Goal: Task Accomplishment & Management: Use online tool/utility

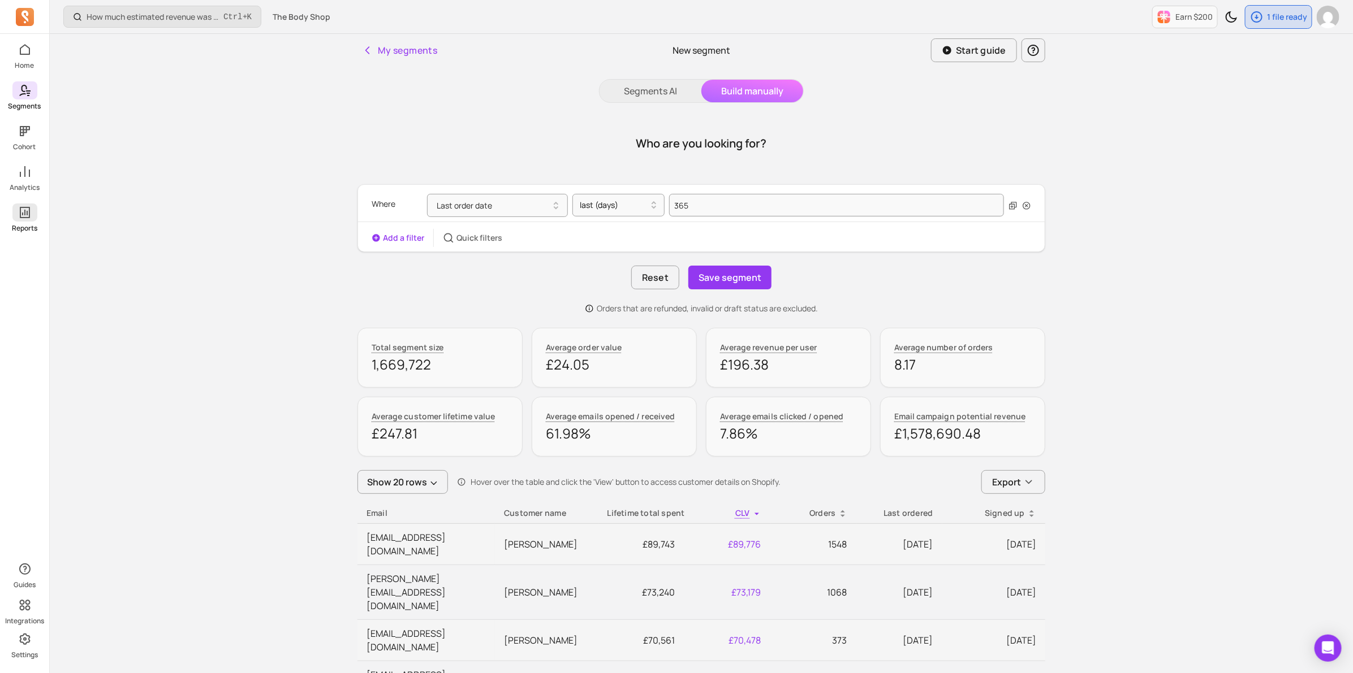
click at [18, 221] on span at bounding box center [24, 213] width 25 height 18
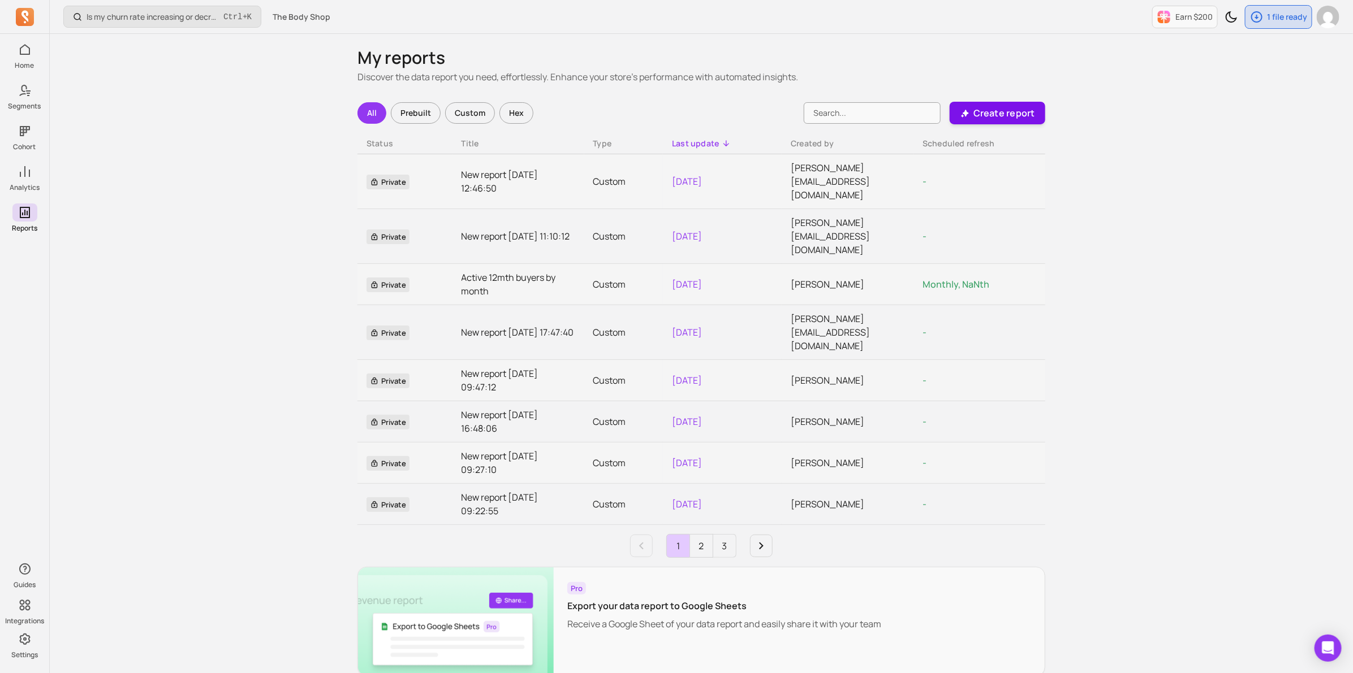
click at [1038, 108] on button "Create report" at bounding box center [997, 113] width 96 height 23
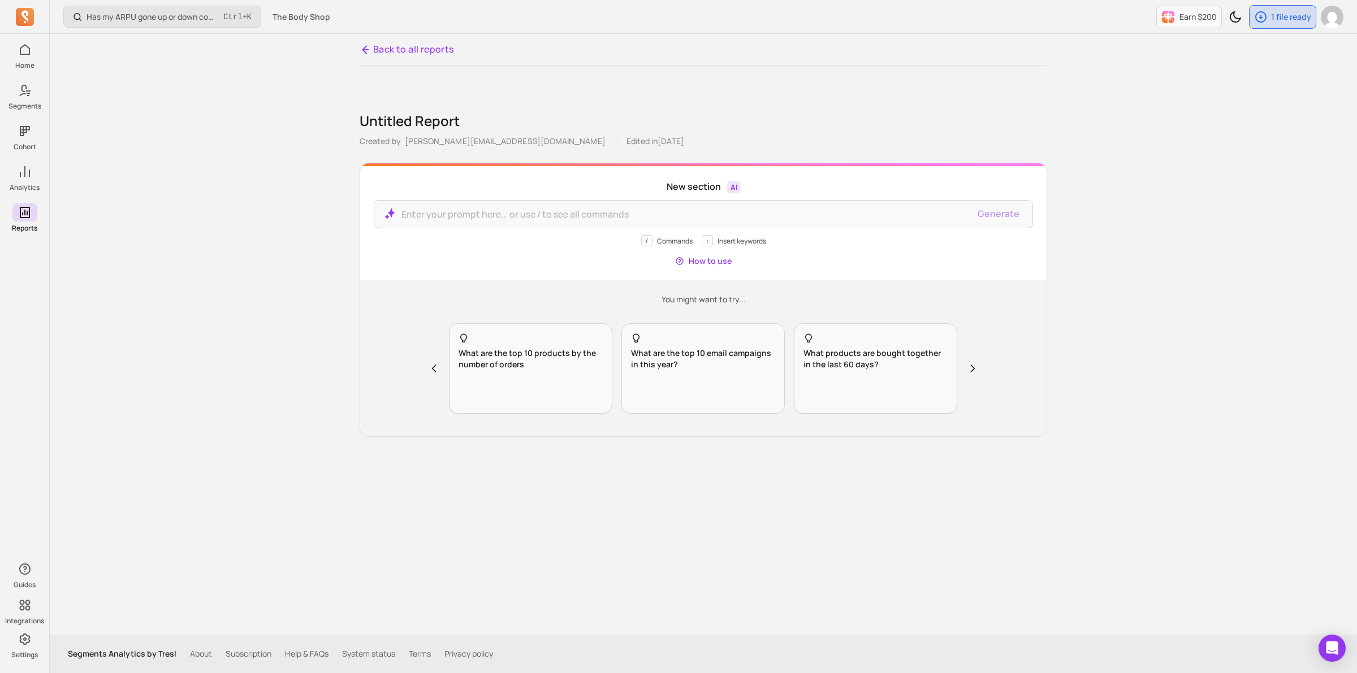
click at [366, 54] on icon at bounding box center [367, 50] width 14 height 14
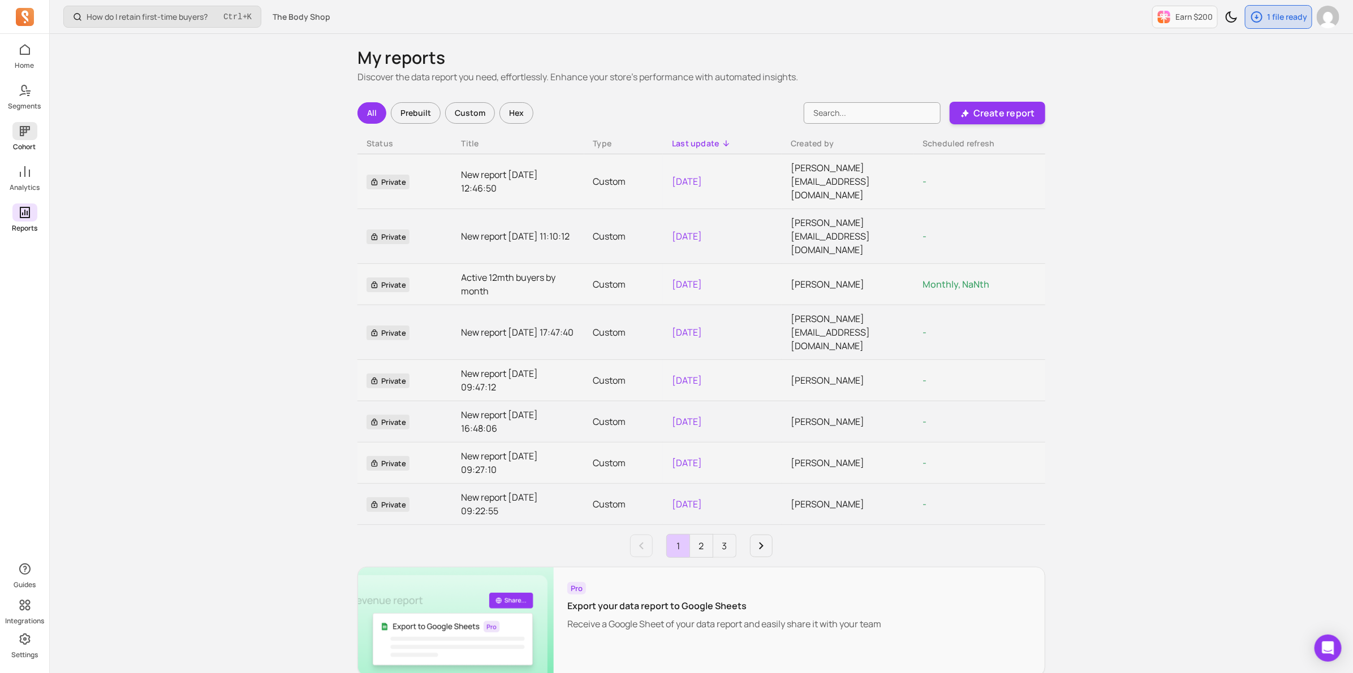
click at [21, 130] on icon at bounding box center [25, 131] width 10 height 10
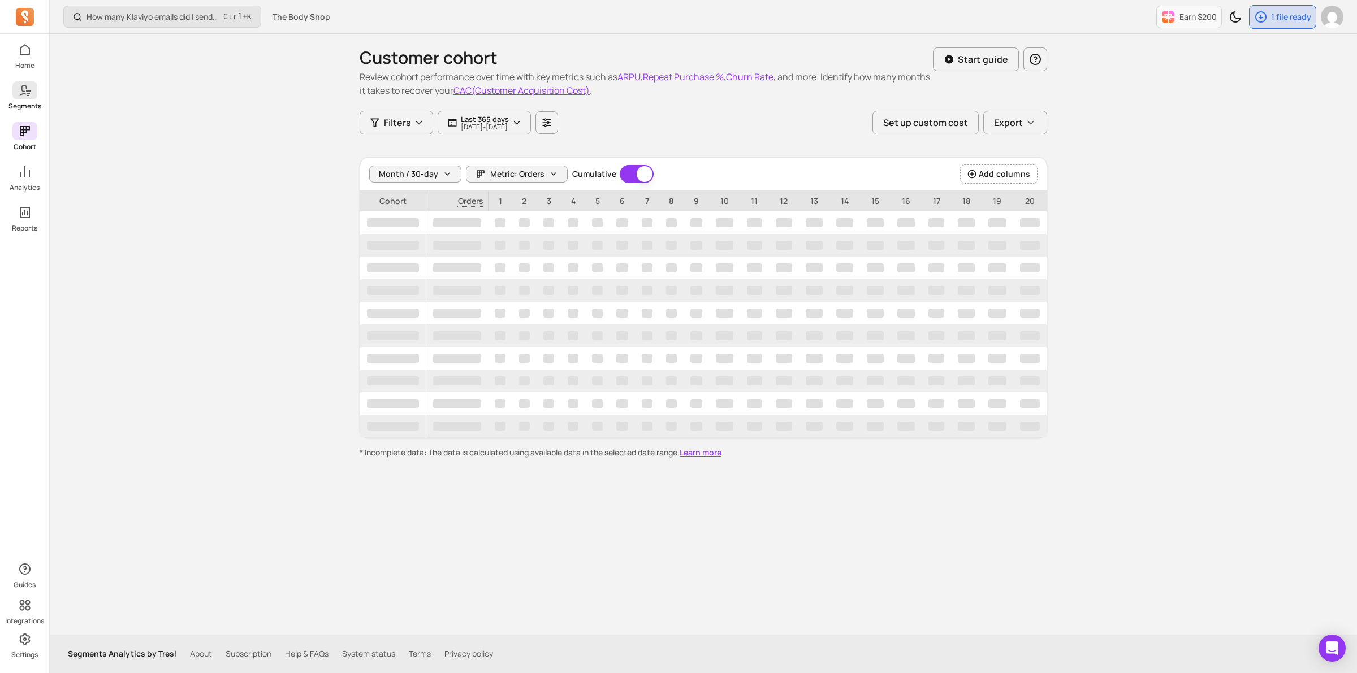
click at [28, 90] on icon at bounding box center [28, 90] width 5 height 1
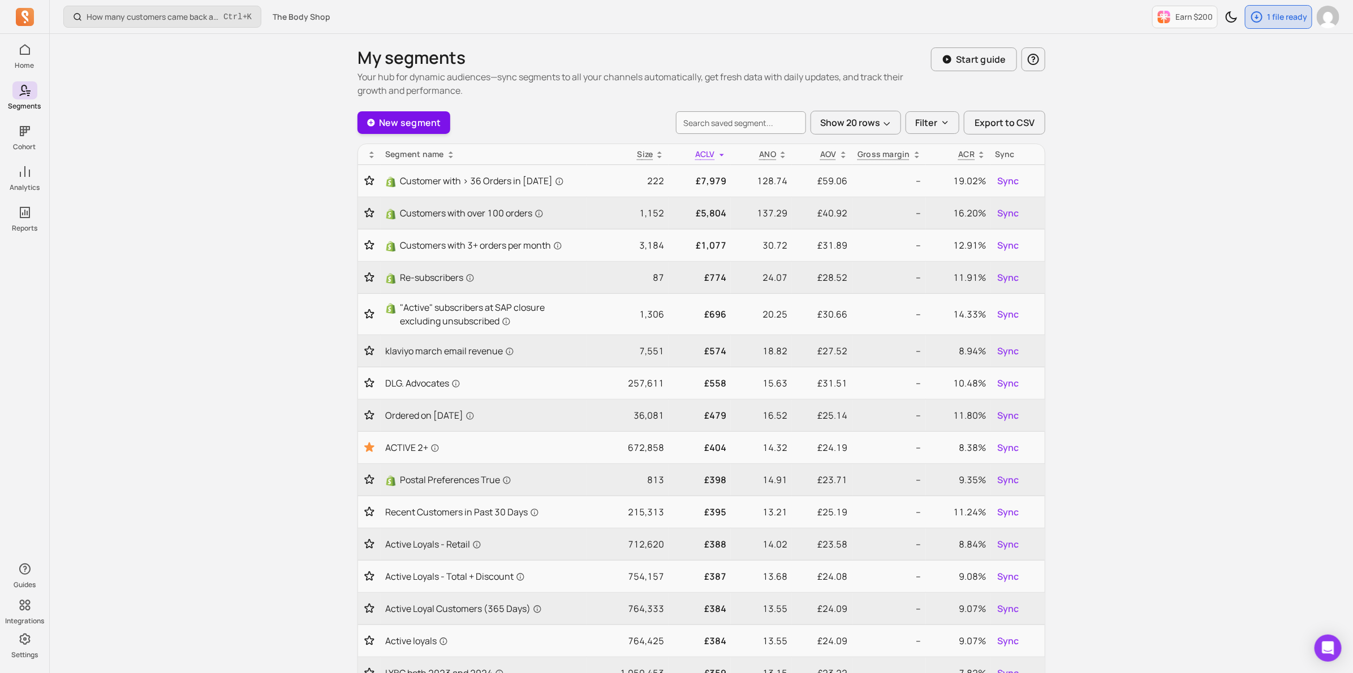
click at [420, 122] on link "New segment" at bounding box center [403, 122] width 93 height 23
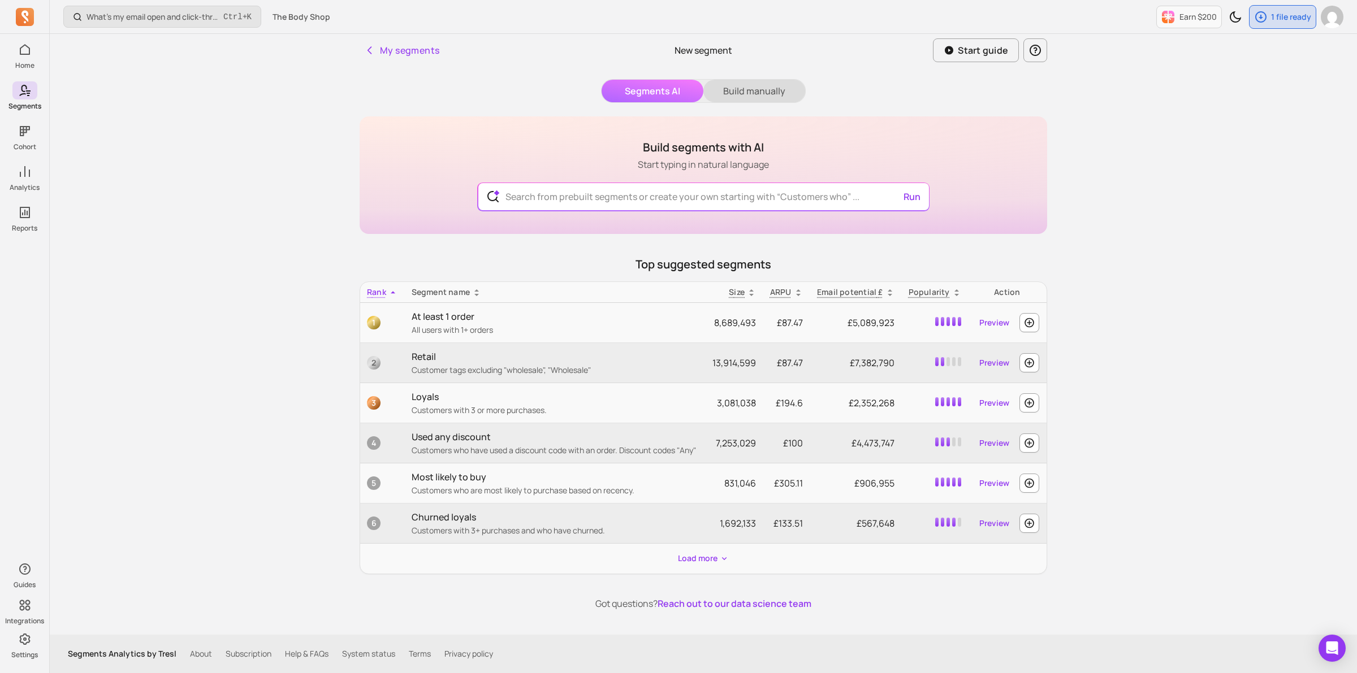
click at [722, 88] on button "Build manually" at bounding box center [754, 91] width 102 height 23
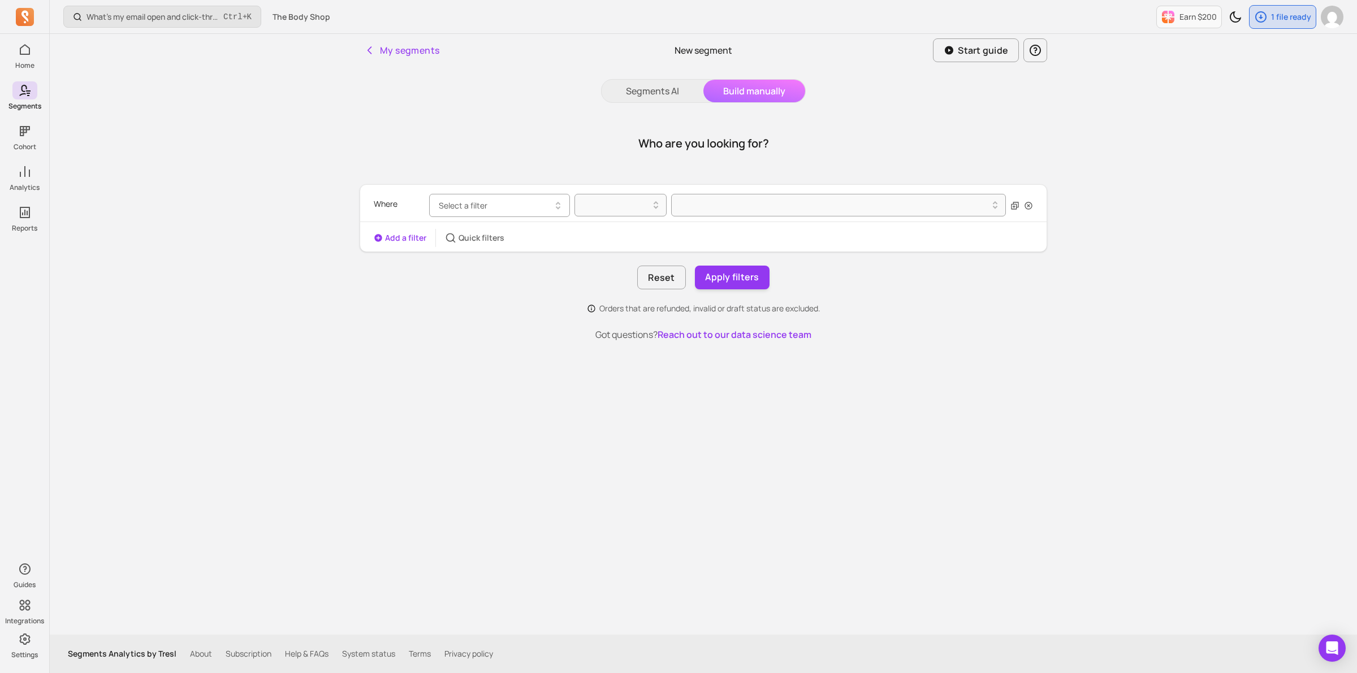
click at [459, 201] on span "Select a filter" at bounding box center [463, 205] width 49 height 11
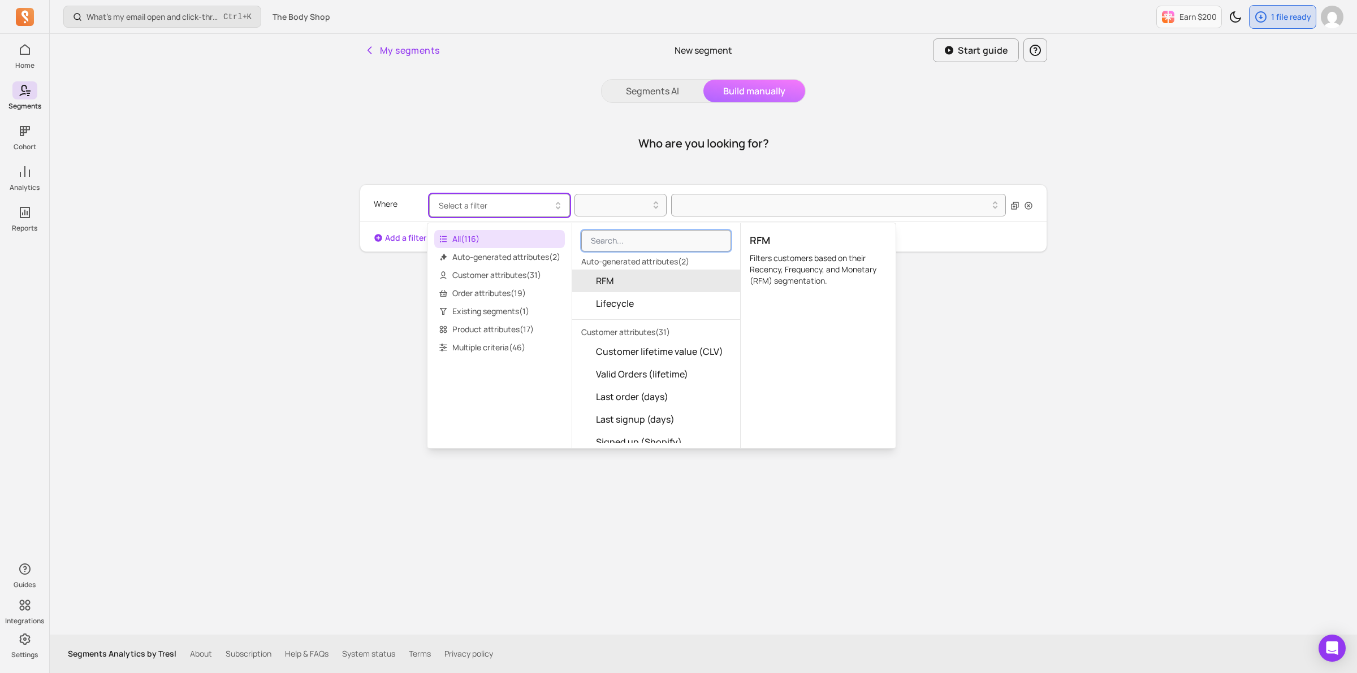
click at [635, 278] on button "RFM" at bounding box center [656, 281] width 168 height 23
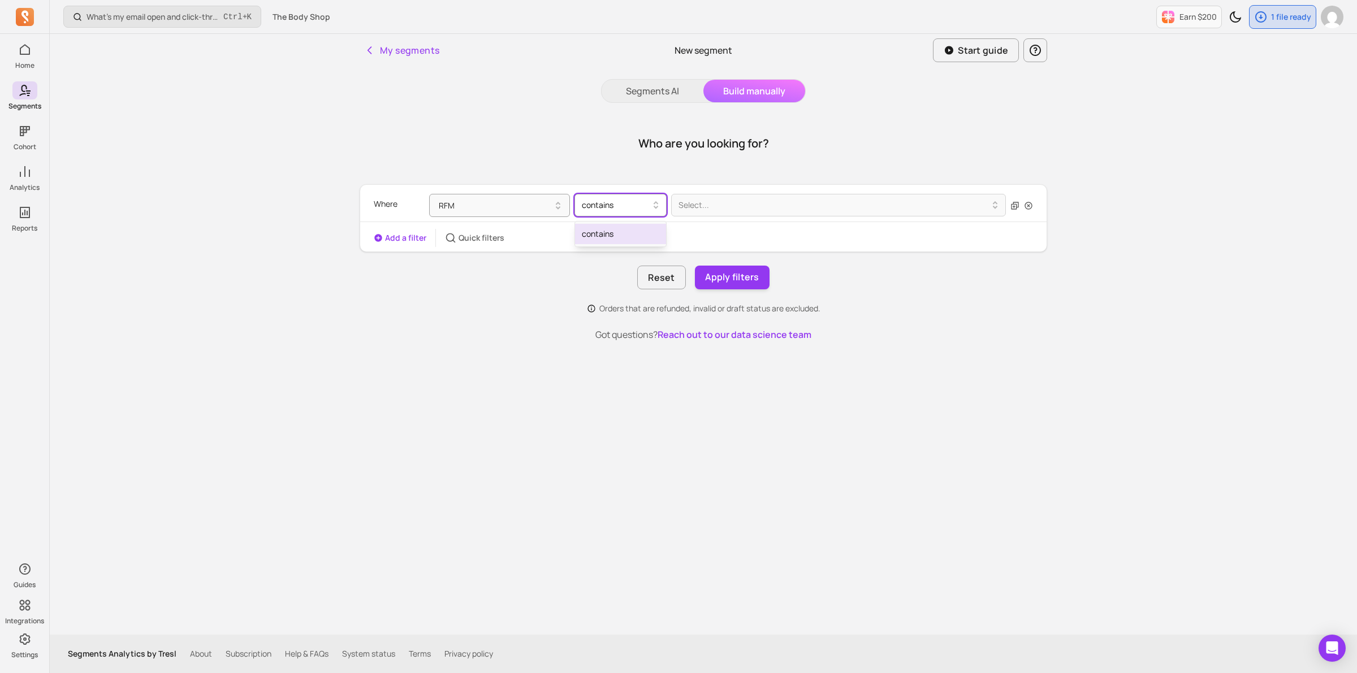
click at [633, 207] on div at bounding box center [616, 205] width 68 height 14
click at [628, 240] on div "contains" at bounding box center [620, 234] width 91 height 20
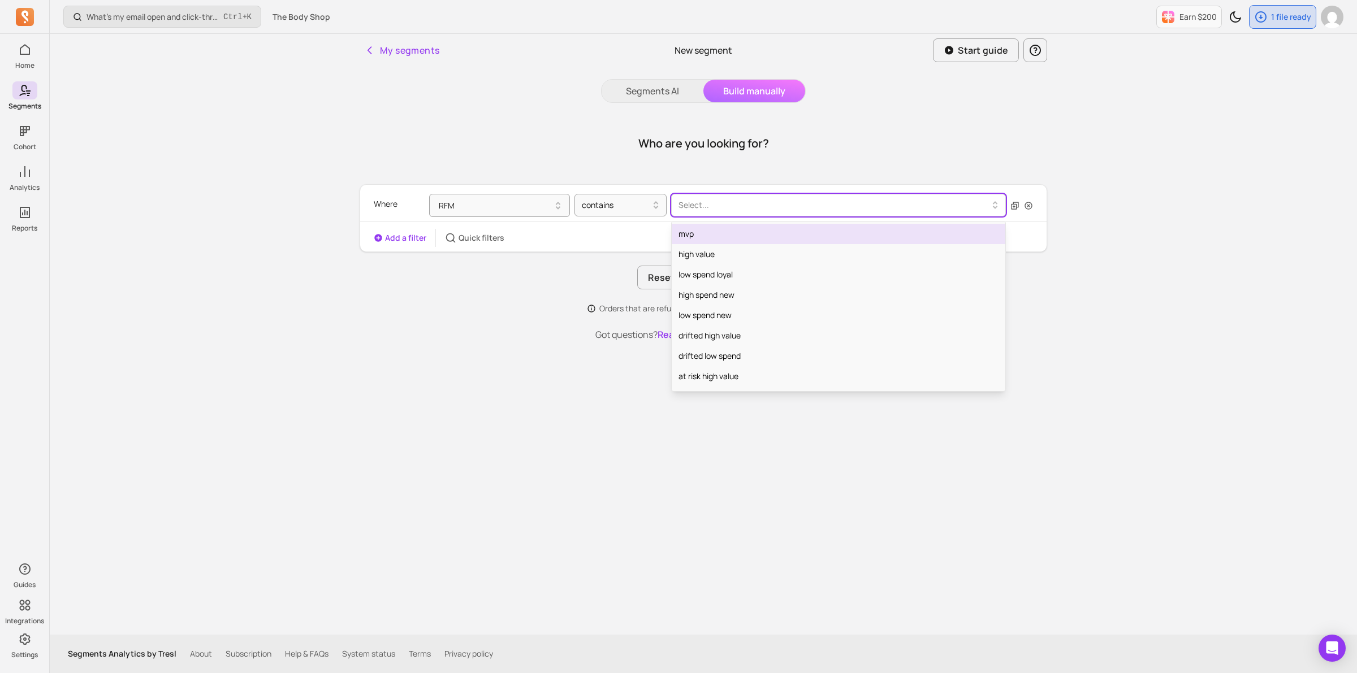
click at [709, 208] on div at bounding box center [834, 205] width 311 height 14
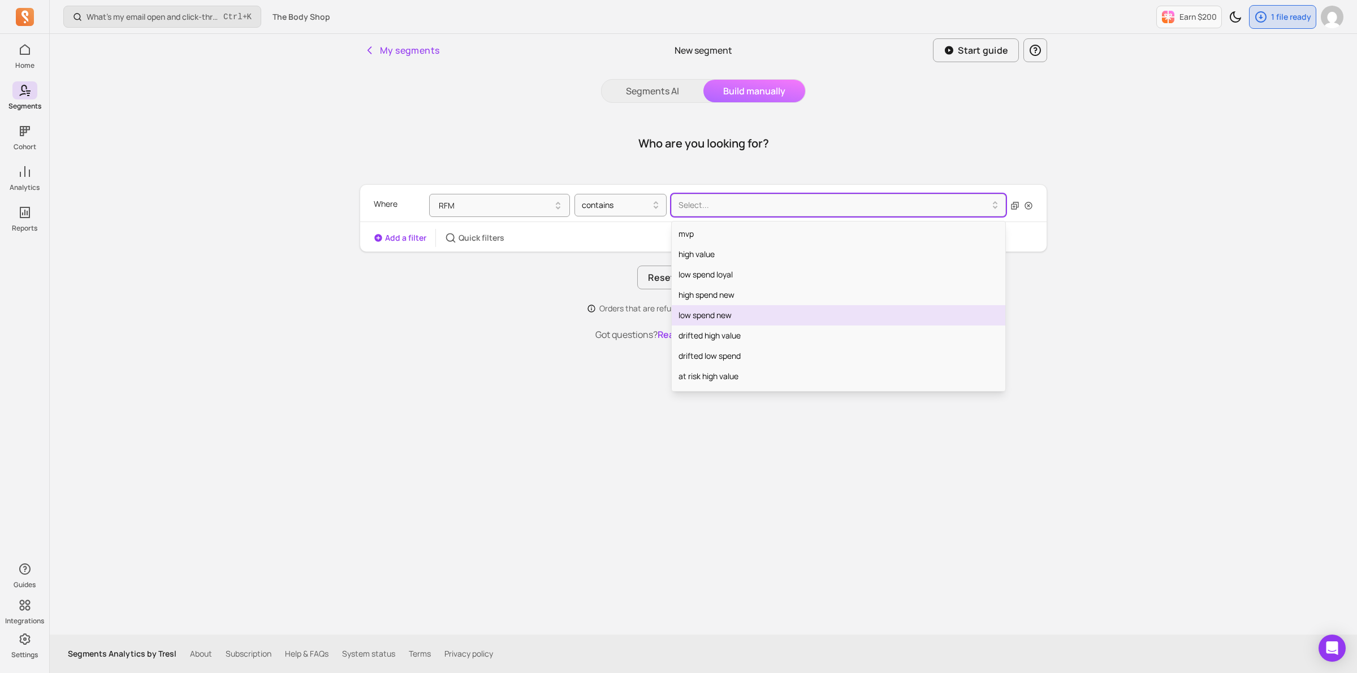
scroll to position [79, 0]
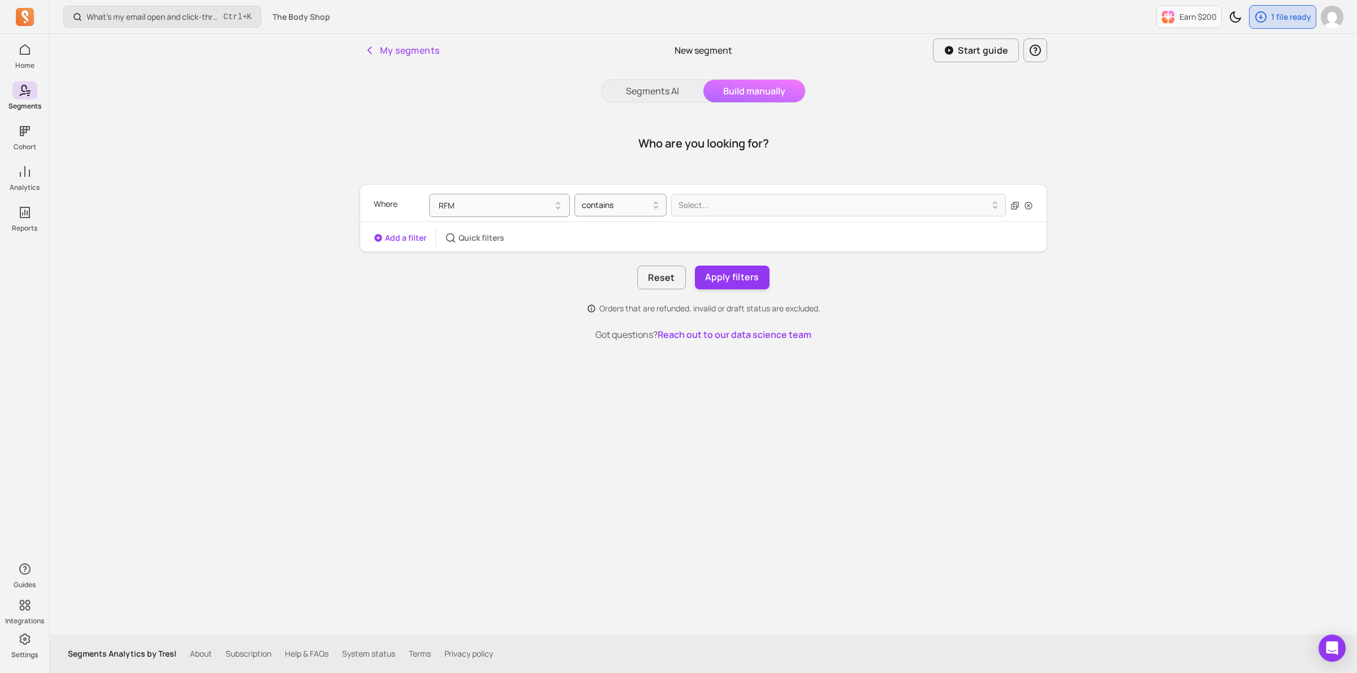
click at [429, 329] on p "Got questions? Reach out to our data science team" at bounding box center [704, 335] width 688 height 14
click at [473, 206] on button "RFM" at bounding box center [499, 205] width 141 height 23
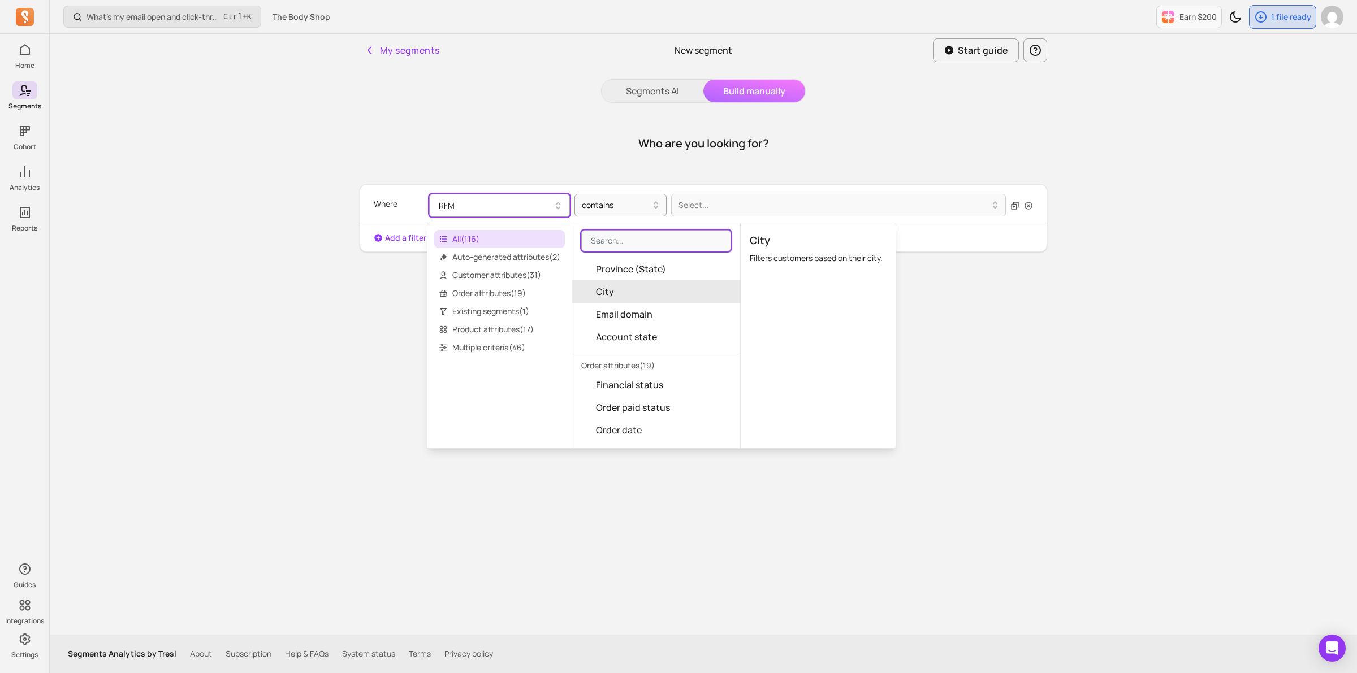
scroll to position [778, 0]
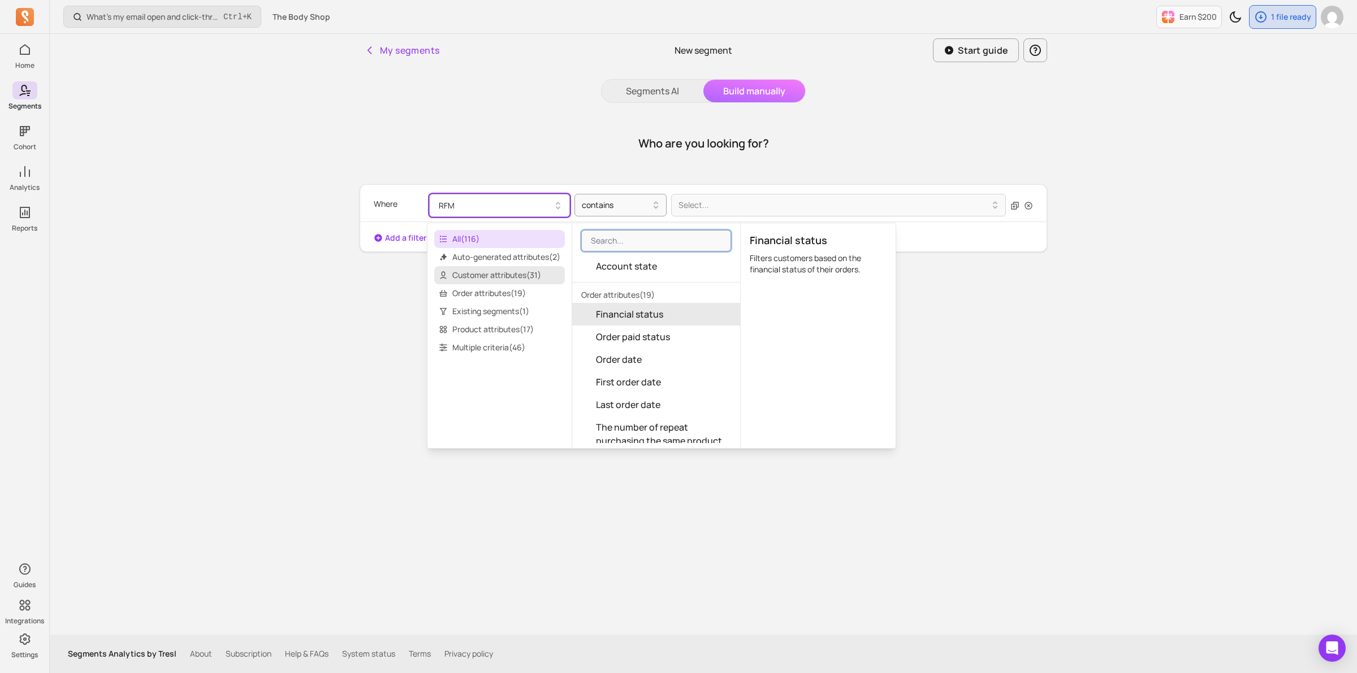
click at [513, 280] on span "Customer attributes ( 31 )" at bounding box center [499, 275] width 131 height 18
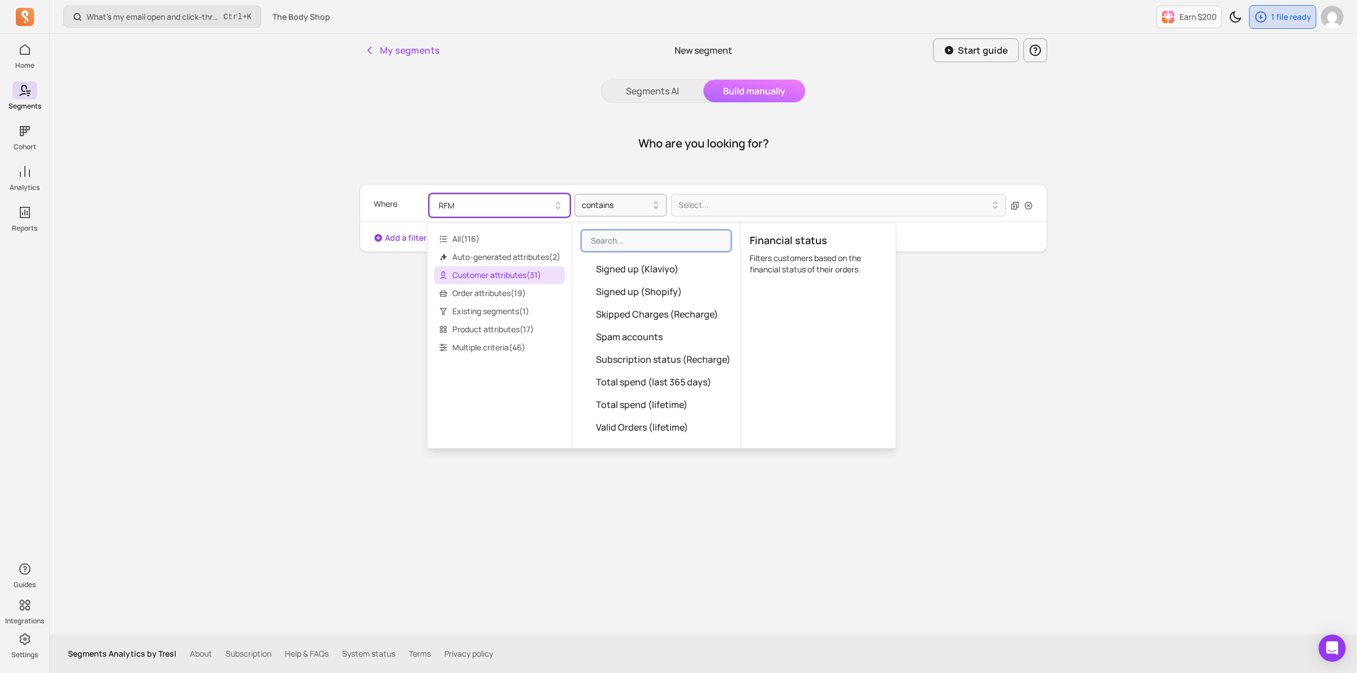
scroll to position [559, 0]
click at [507, 259] on span "Auto-generated attributes ( 2 )" at bounding box center [499, 257] width 131 height 18
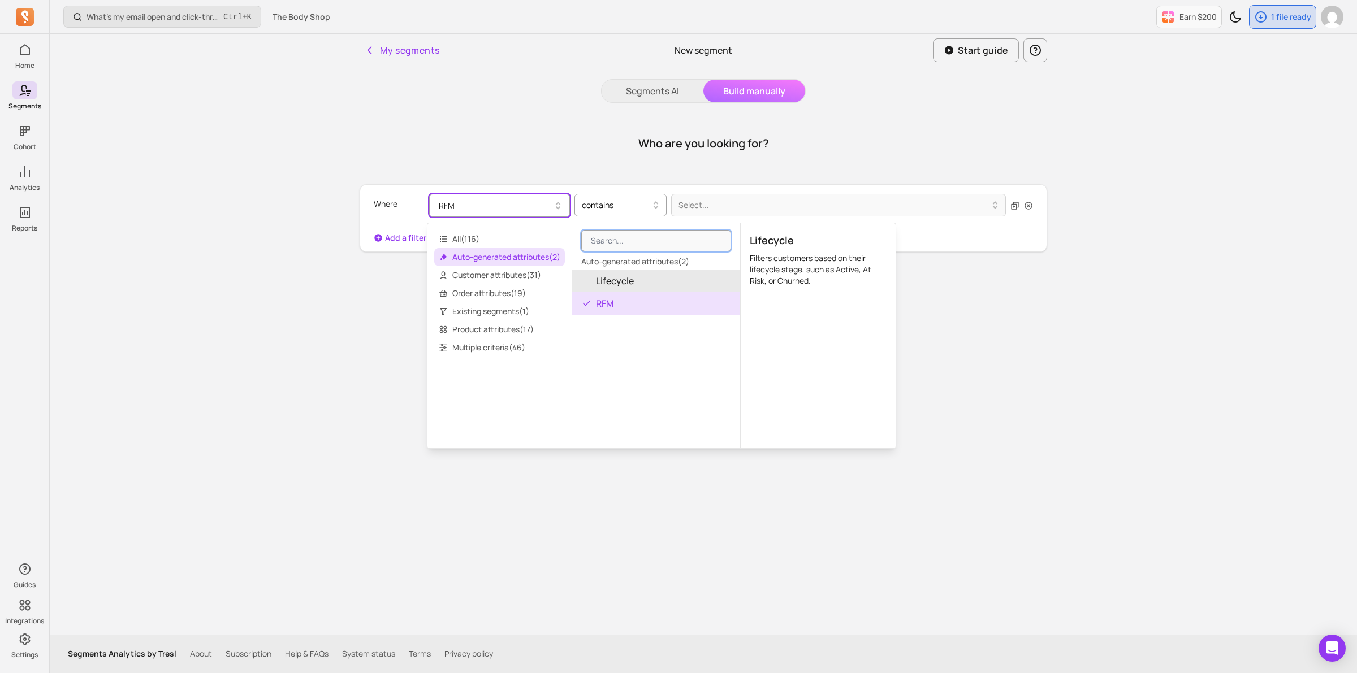
click at [625, 207] on div at bounding box center [616, 205] width 68 height 14
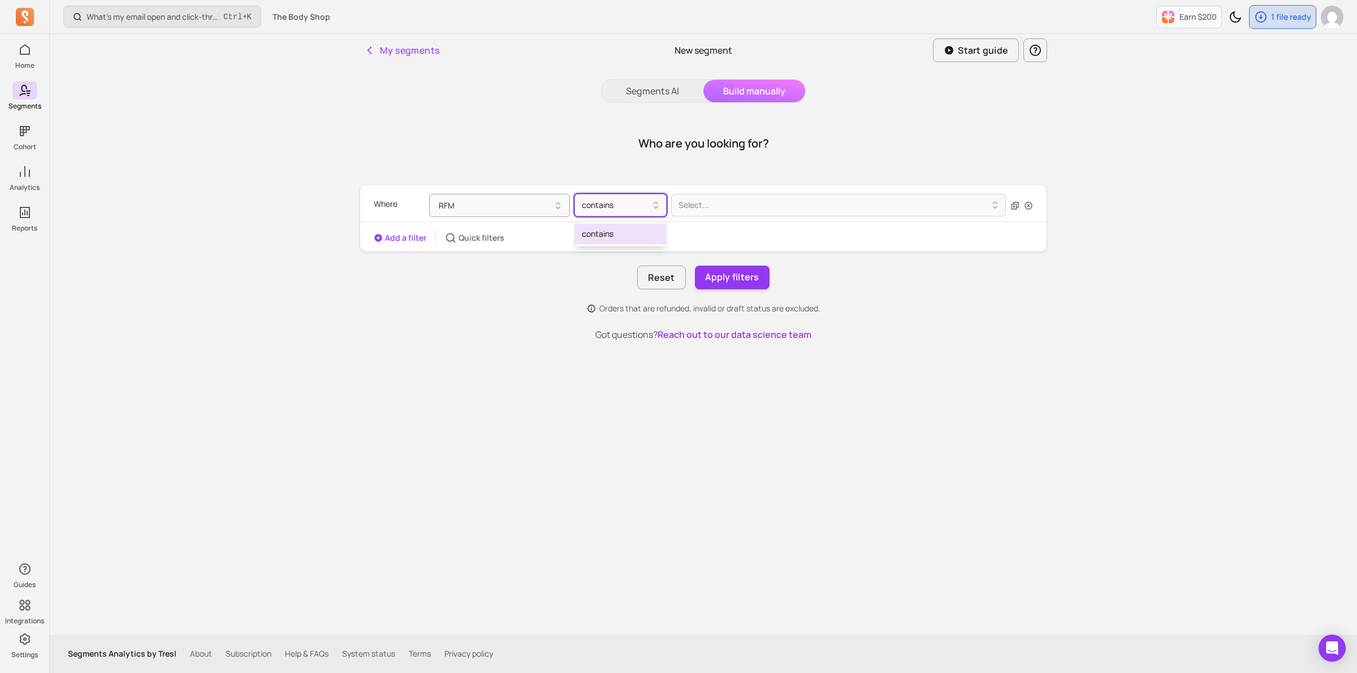
click at [618, 233] on div "contains" at bounding box center [620, 234] width 91 height 20
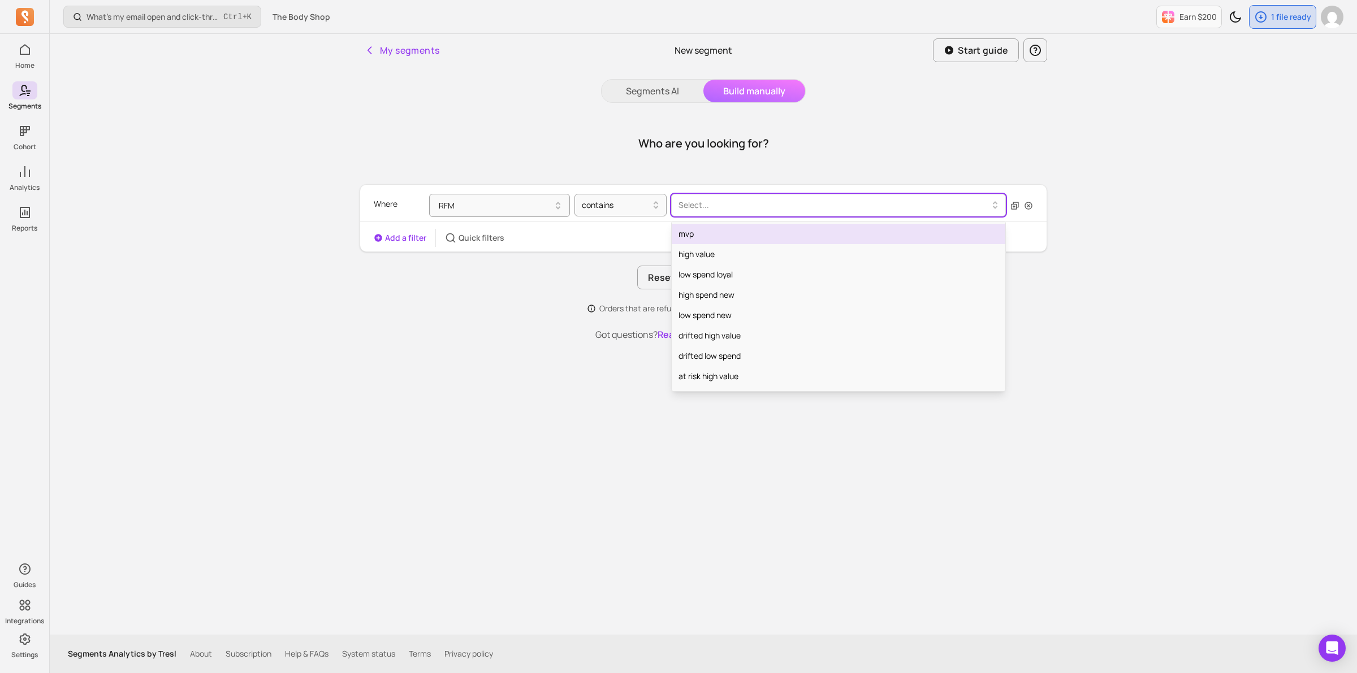
click at [693, 211] on div at bounding box center [834, 205] width 311 height 14
click at [727, 250] on div "high value" at bounding box center [839, 254] width 334 height 20
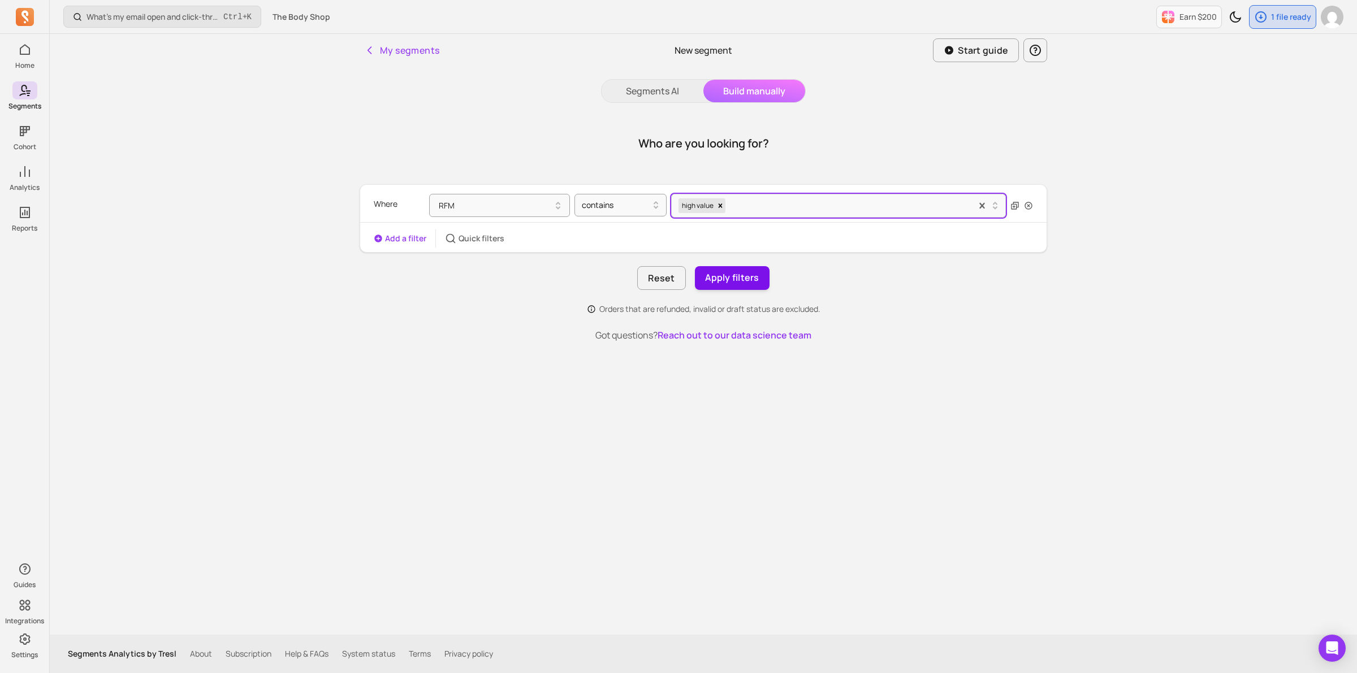
click at [730, 281] on button "Apply filters" at bounding box center [732, 278] width 75 height 24
